Goal: Information Seeking & Learning: Learn about a topic

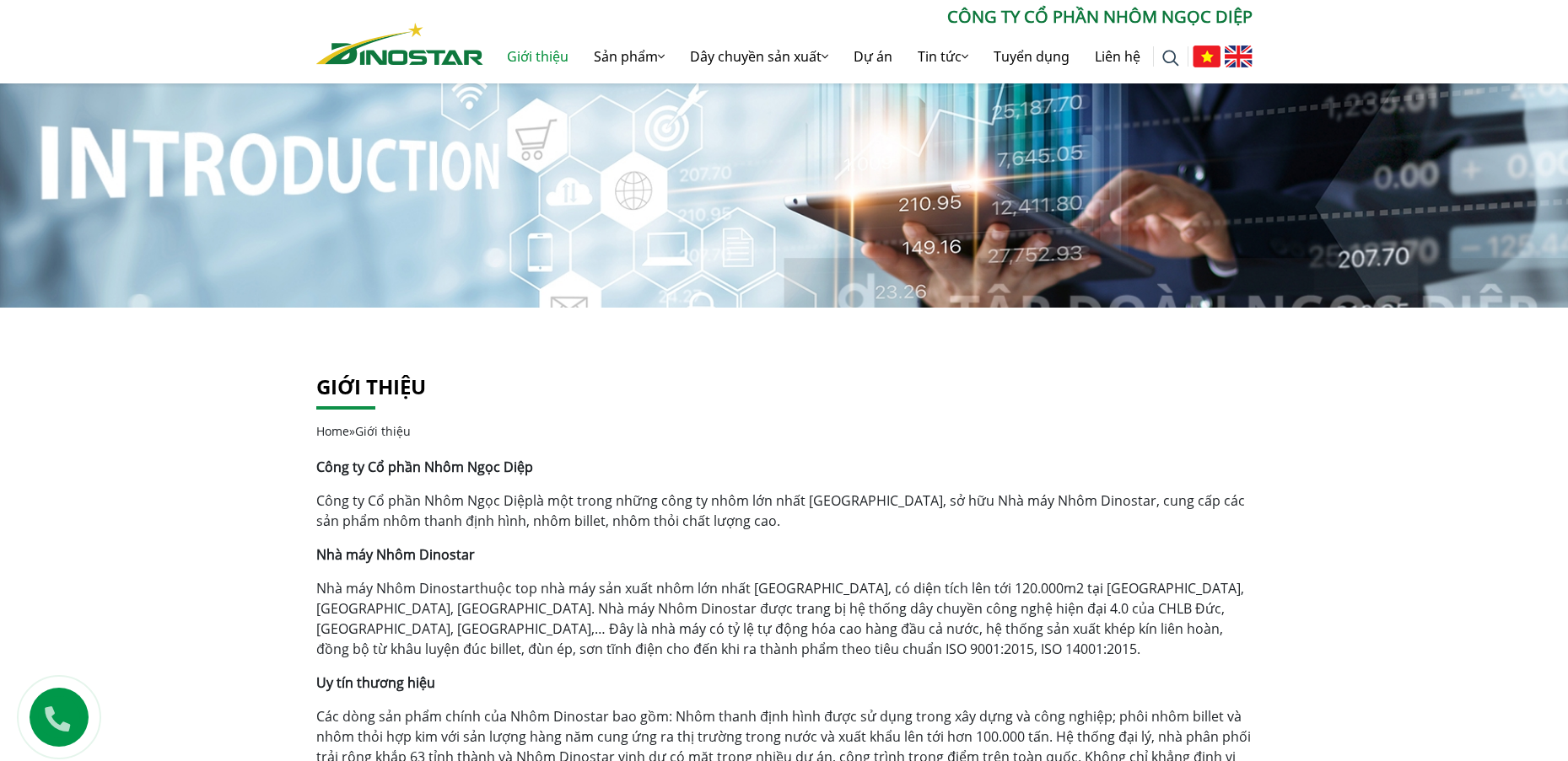
scroll to position [85, 0]
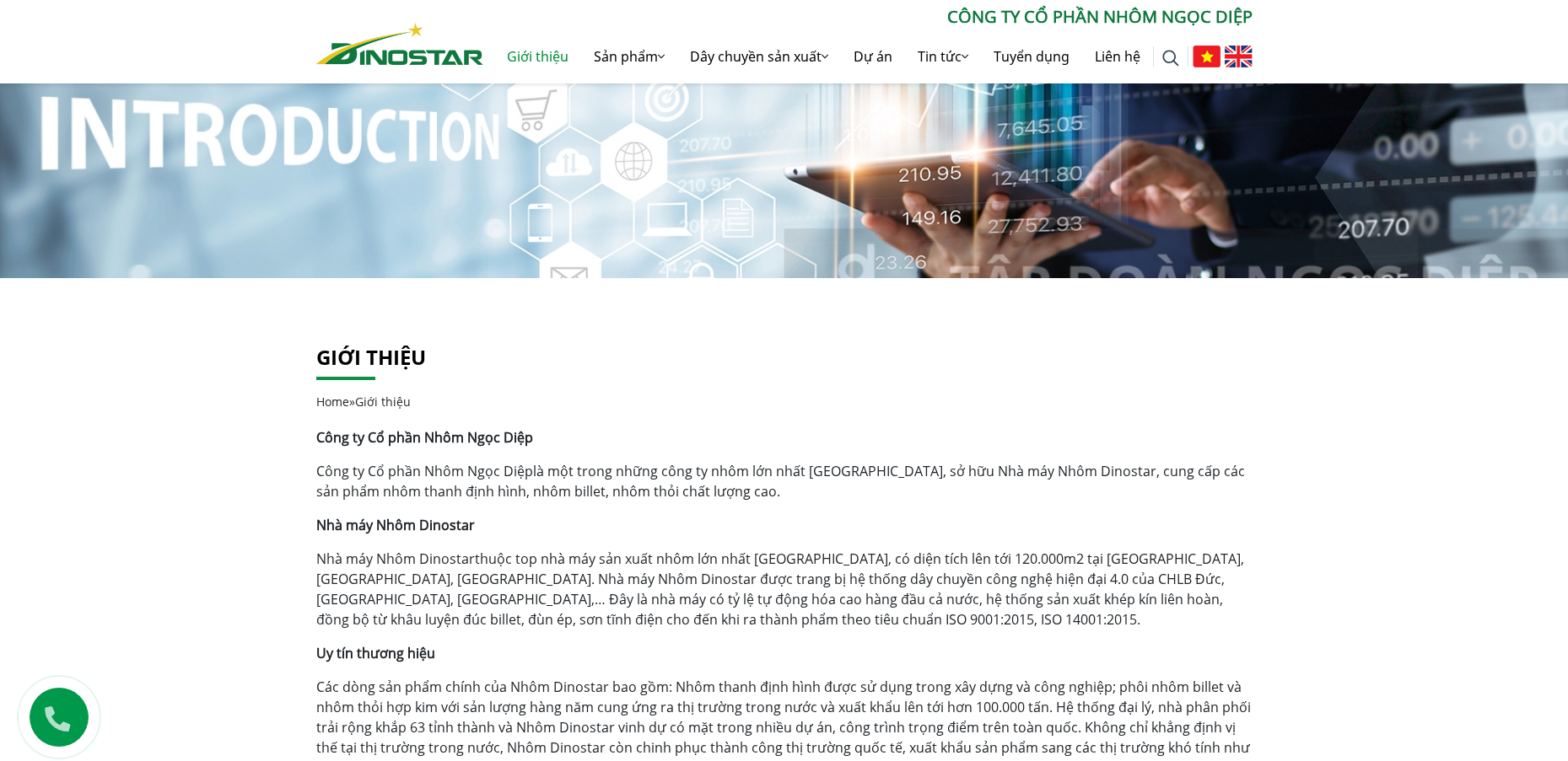
click at [329, 469] on link "Công ty Cổ phần Nhôm Ngọc Diệp" at bounding box center [425, 471] width 217 height 19
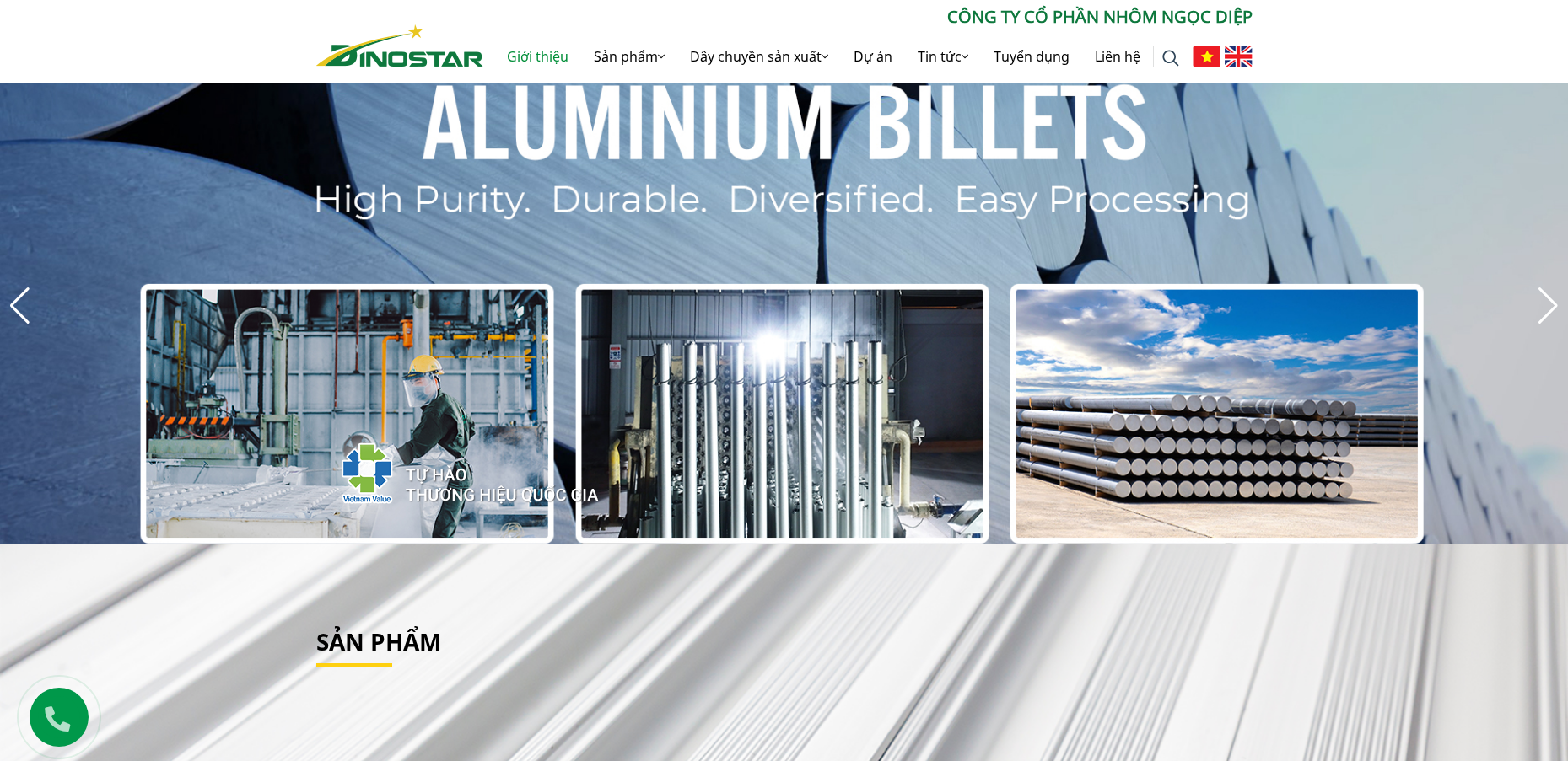
click at [515, 55] on link "Giới thiệu" at bounding box center [537, 56] width 86 height 54
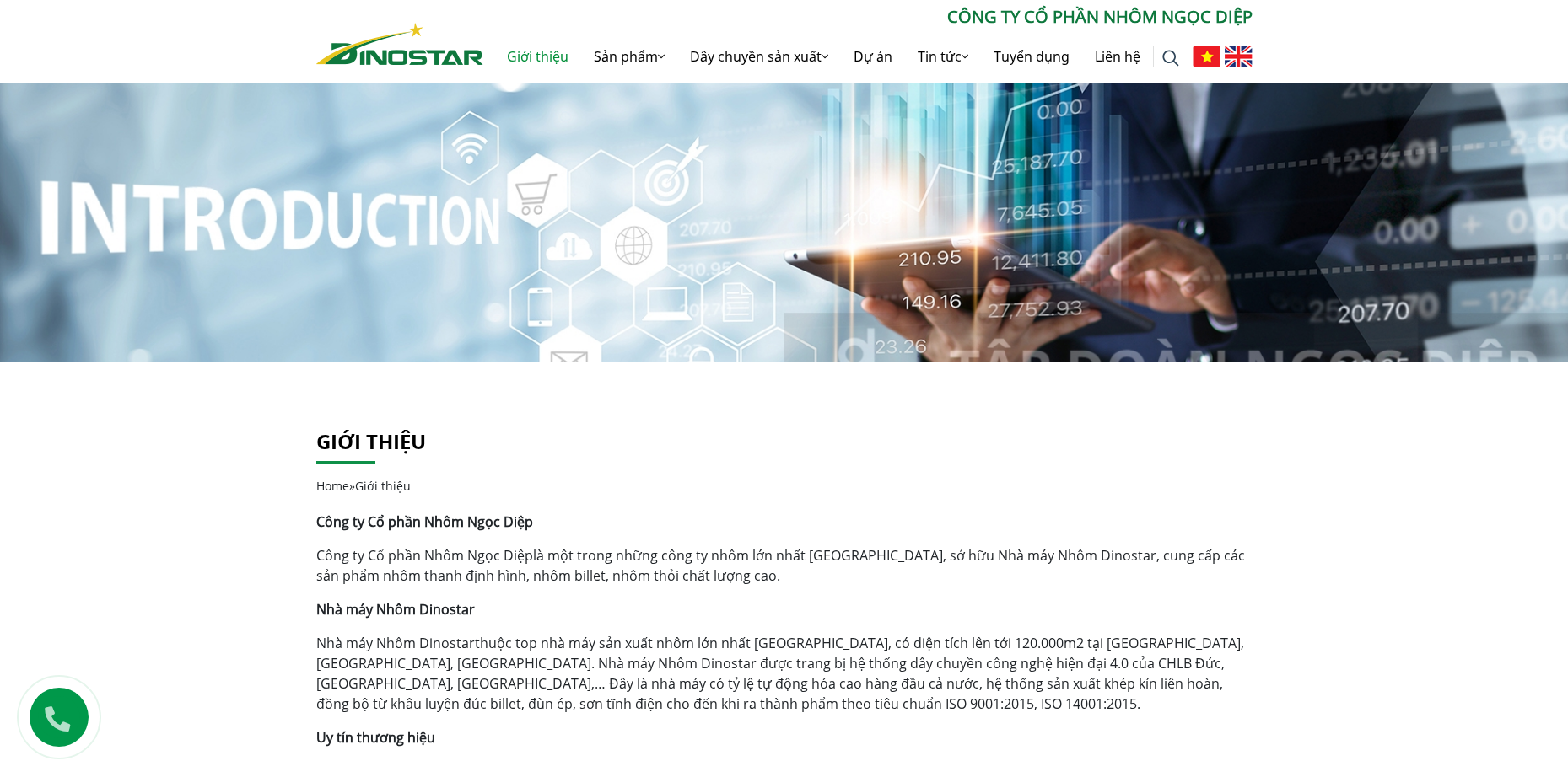
click at [331, 560] on link "Công ty Cổ phần Nhôm Ngọc Diệp" at bounding box center [425, 556] width 217 height 19
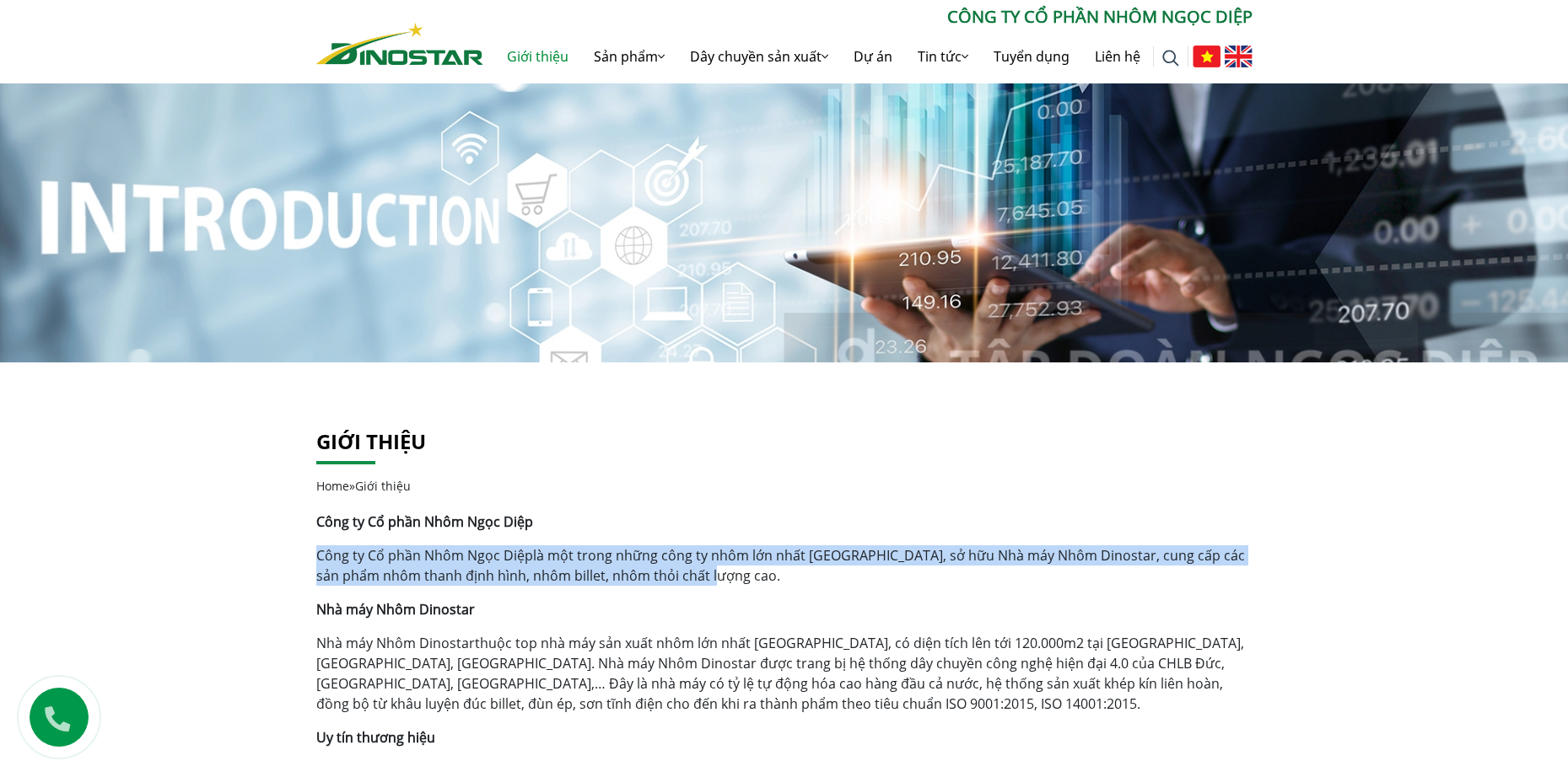
drag, startPoint x: 704, startPoint y: 579, endPoint x: 316, endPoint y: 546, distance: 389.4
click at [317, 546] on p "Công ty Cổ phần Nhôm Ngọc Diệp là một trong những công ty nhôm lớn nhất [GEOGRA…" at bounding box center [784, 566] width 936 height 41
copy p "Công ty Cổ phần Nhôm Ngọc Diệp là một trong những công ty nhôm lớn nhất [GEOGRA…"
